Goal: Obtain resource: Obtain resource

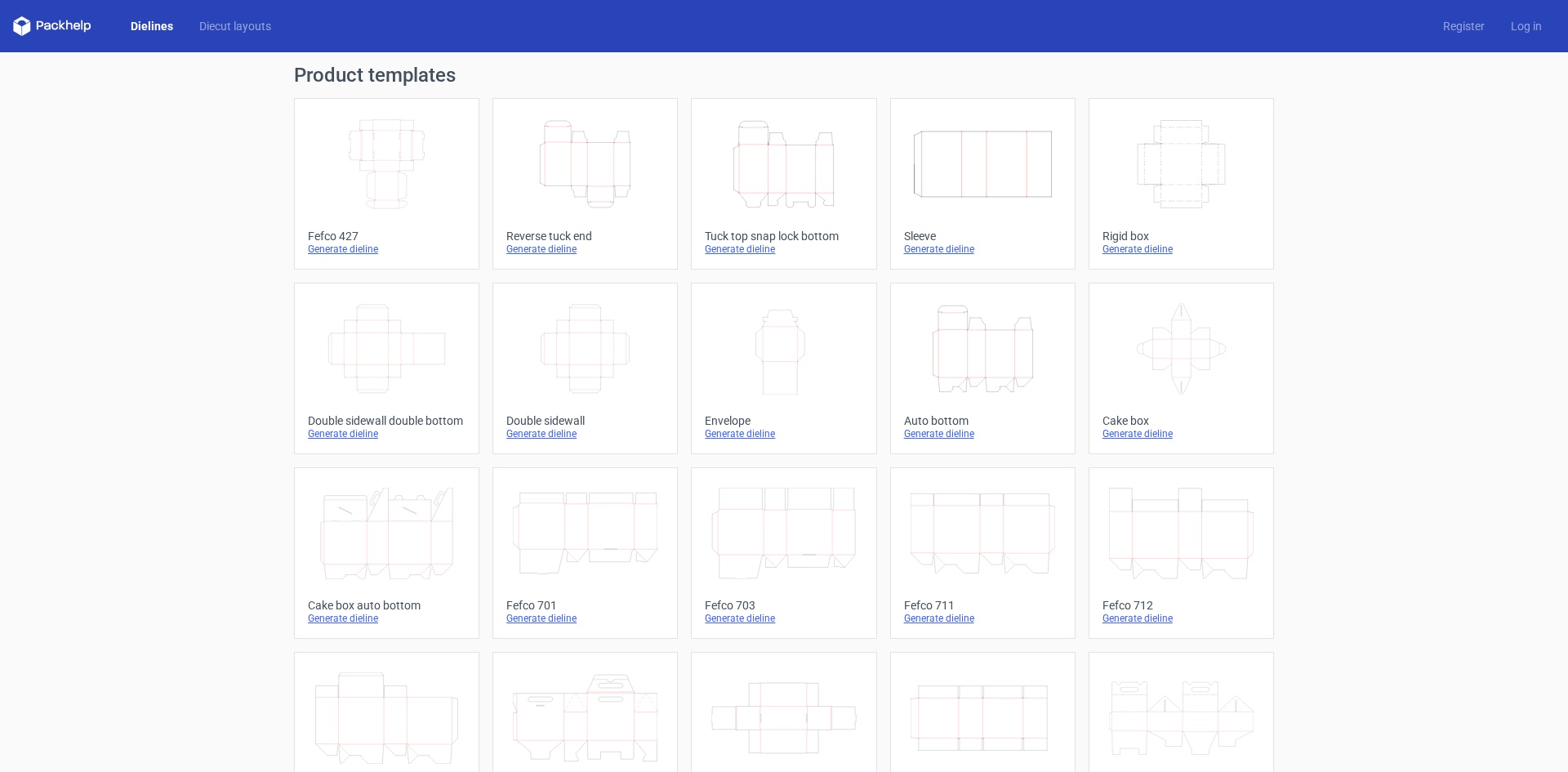
click at [407, 182] on icon "Width Depth Height" at bounding box center [387, 164] width 144 height 92
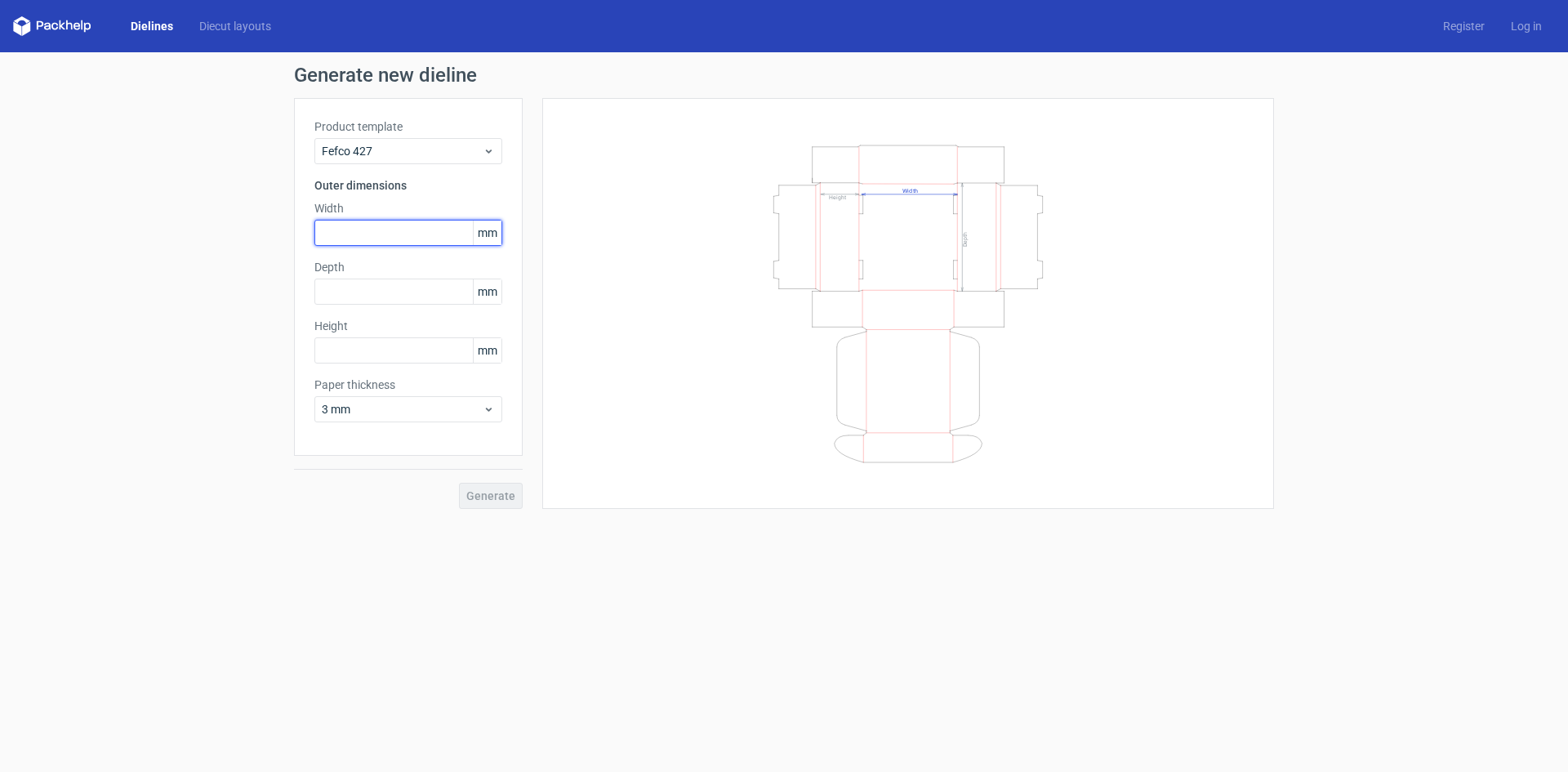
click at [373, 238] on input "text" at bounding box center [408, 232] width 187 height 26
type input "320"
type input "250"
type input "90"
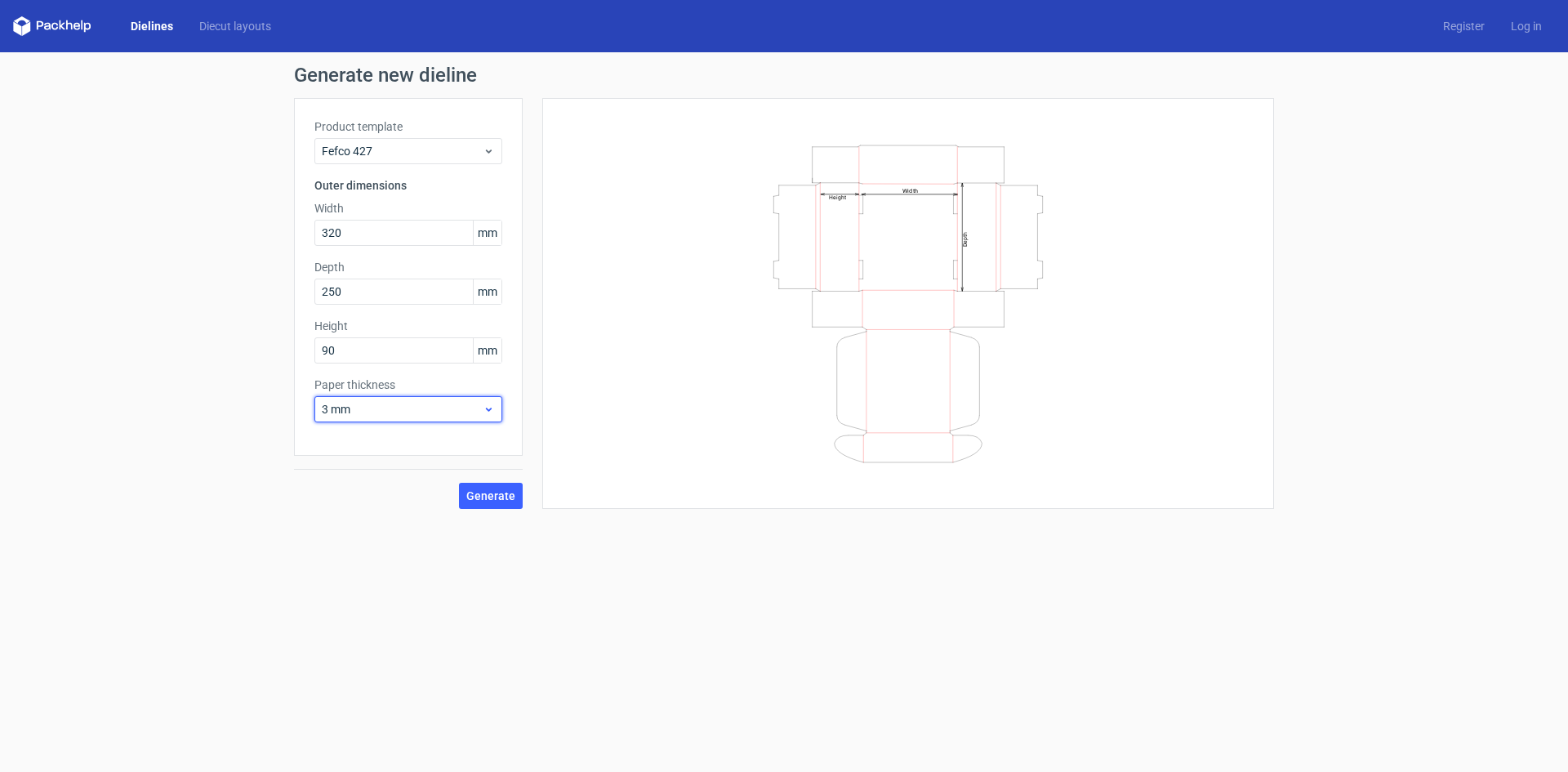
click at [378, 422] on div "3 mm" at bounding box center [408, 409] width 187 height 26
click at [402, 450] on div "0.4 mm" at bounding box center [408, 445] width 175 height 26
click at [535, 501] on div "Width Depth Height" at bounding box center [898, 303] width 752 height 411
click at [516, 495] on button "Generate" at bounding box center [490, 495] width 63 height 26
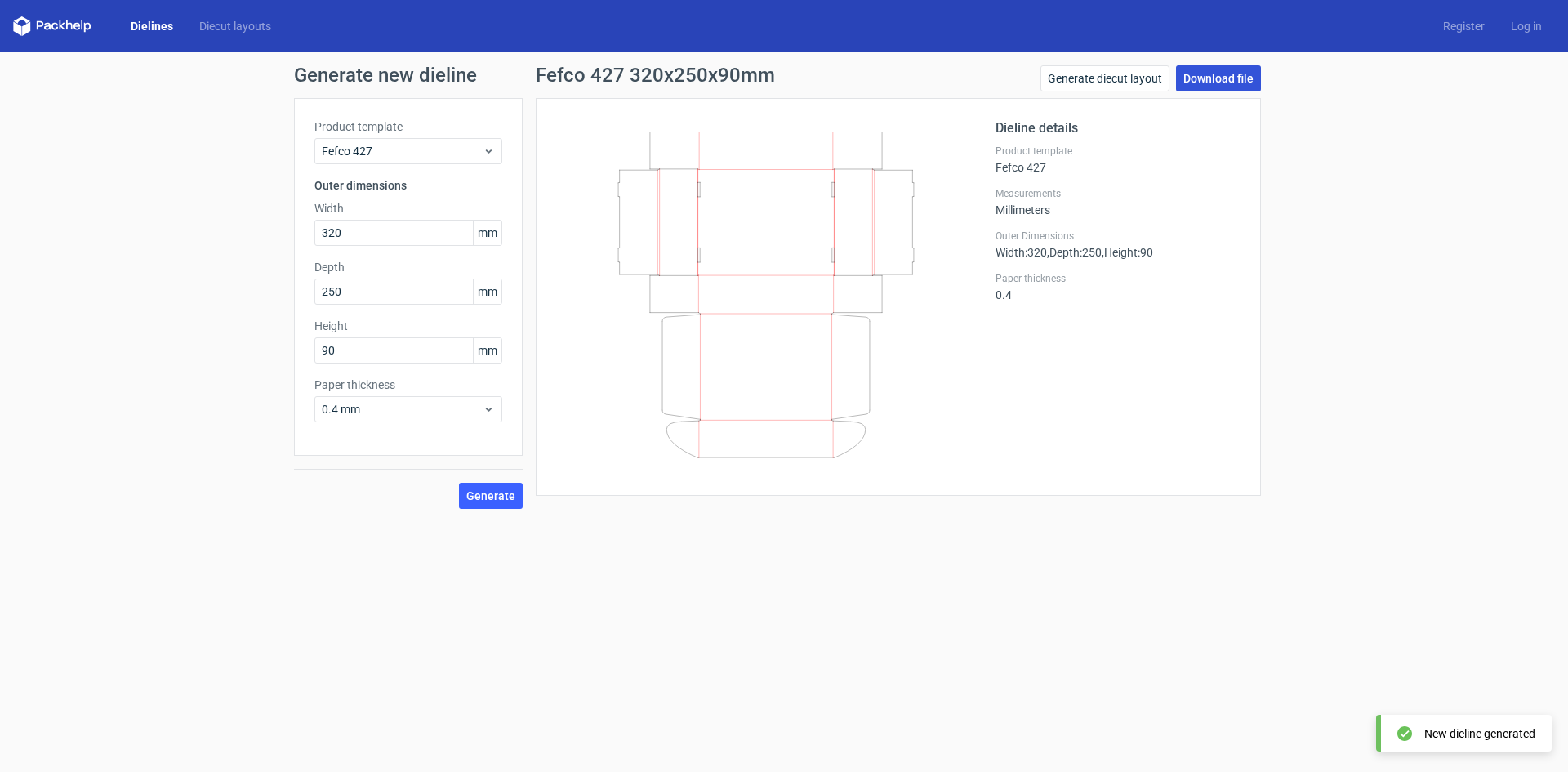
click at [1247, 74] on link "Download file" at bounding box center [1218, 78] width 85 height 26
